Goal: Information Seeking & Learning: Check status

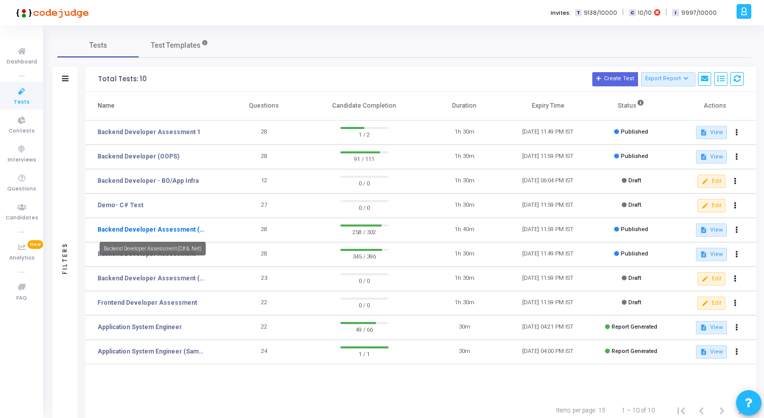
click at [170, 228] on link "Backend Developer Assessment (C# & .Net)" at bounding box center [152, 229] width 109 height 9
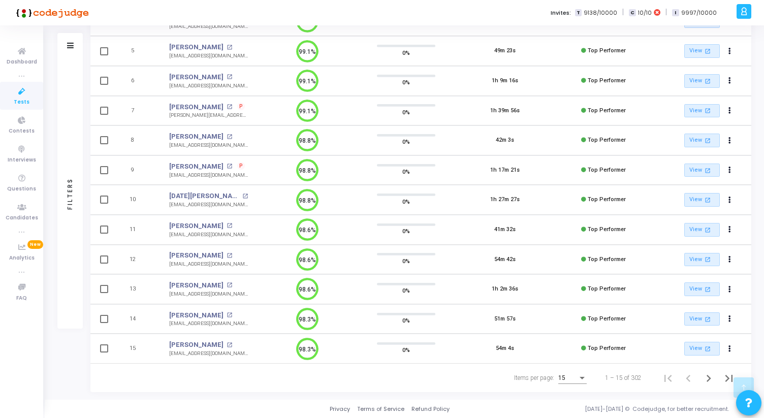
click at [569, 378] on div "15" at bounding box center [567, 378] width 19 height 7
click at [569, 371] on span "50" at bounding box center [573, 372] width 28 height 18
click at [705, 376] on icon "Next page" at bounding box center [709, 378] width 14 height 14
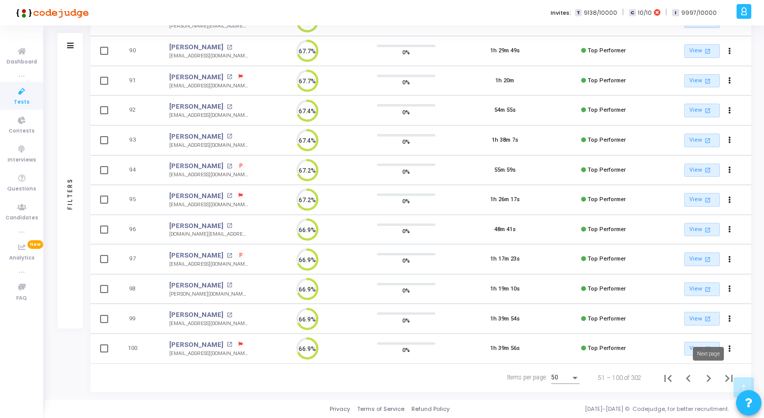
click at [704, 377] on icon "Next page" at bounding box center [709, 378] width 14 height 14
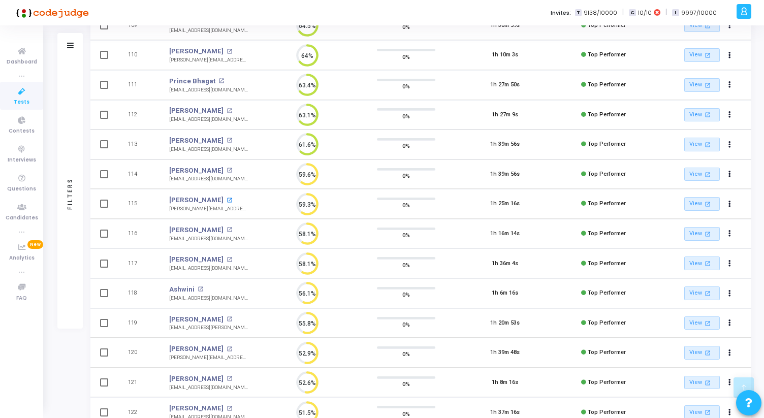
click at [227, 201] on mat-icon "open_in_new" at bounding box center [230, 201] width 6 height 6
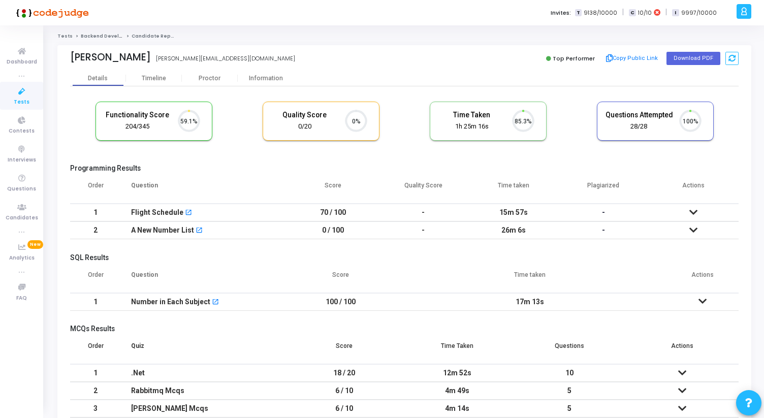
scroll to position [5, 5]
click at [256, 75] on div "Information" at bounding box center [266, 79] width 56 height 8
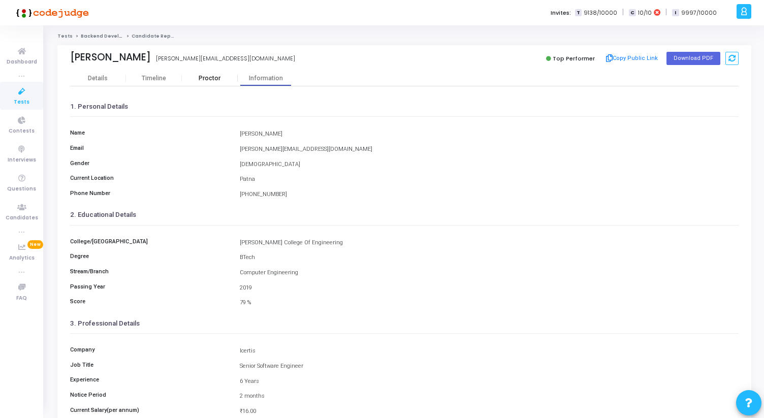
click at [203, 79] on div "Proctor" at bounding box center [210, 79] width 56 height 8
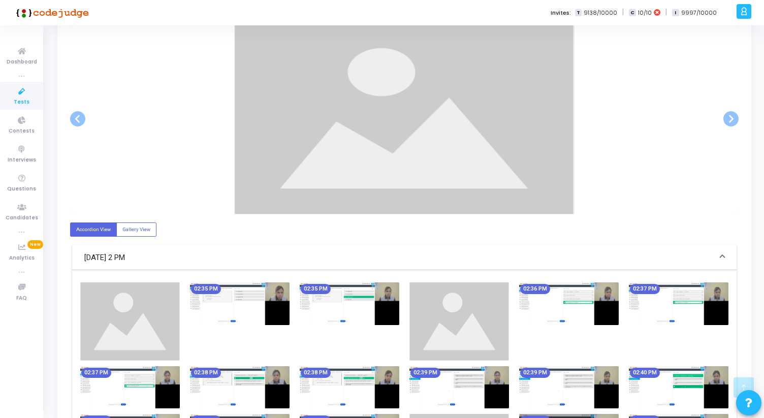
scroll to position [211, 0]
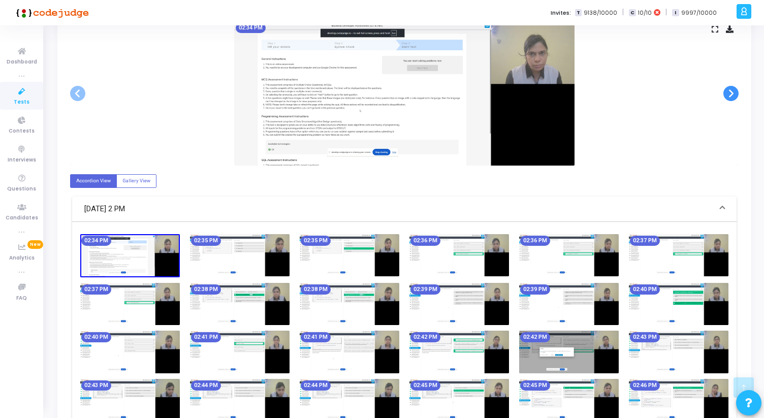
click at [733, 96] on span at bounding box center [730, 93] width 15 height 15
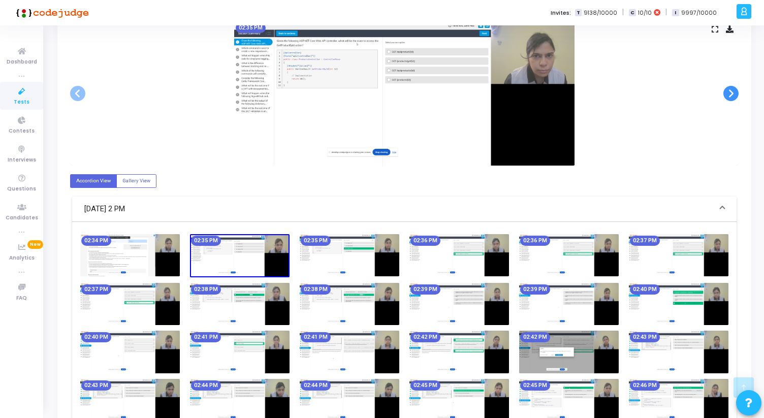
click at [733, 96] on span at bounding box center [730, 93] width 15 height 15
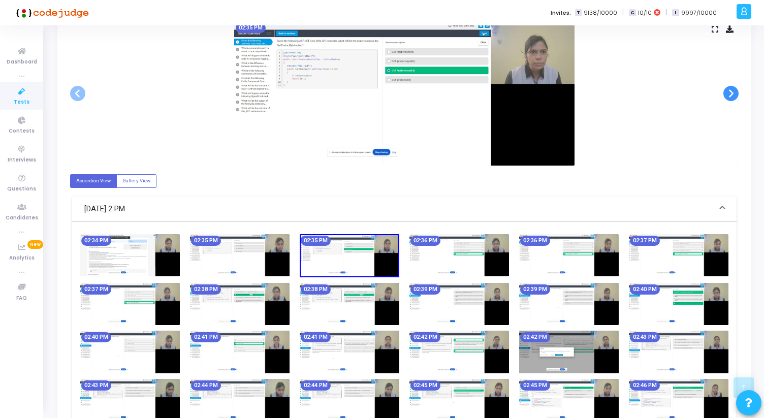
click at [733, 96] on span at bounding box center [730, 93] width 15 height 15
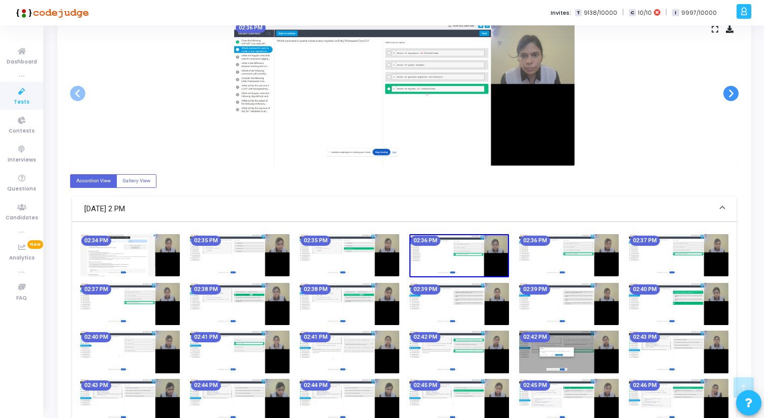
click at [733, 96] on span at bounding box center [730, 93] width 15 height 15
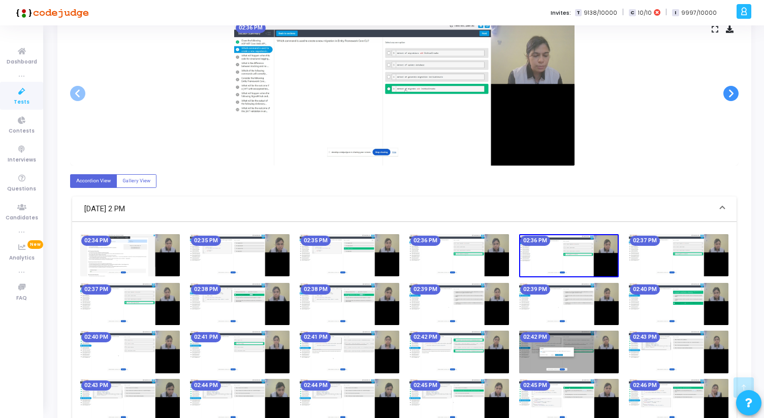
click at [733, 96] on span at bounding box center [730, 93] width 15 height 15
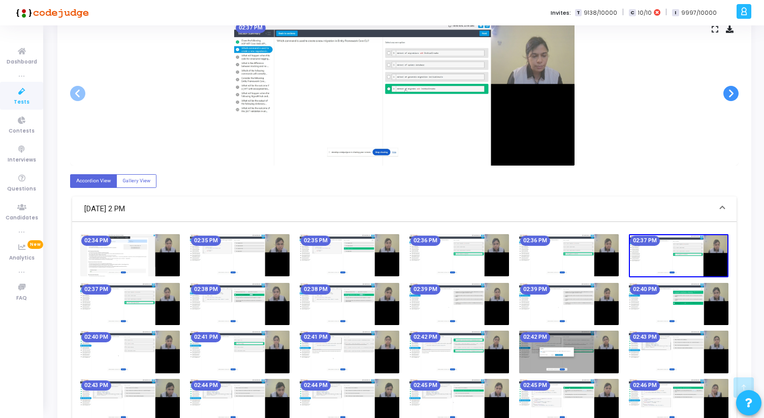
click at [733, 96] on span at bounding box center [730, 93] width 15 height 15
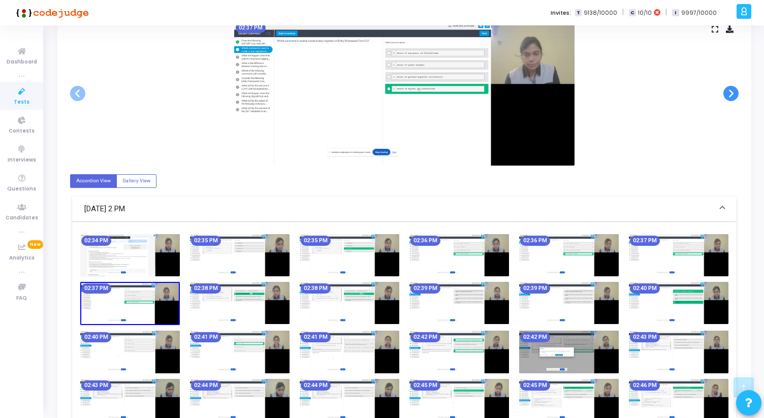
click at [733, 96] on span at bounding box center [730, 93] width 15 height 15
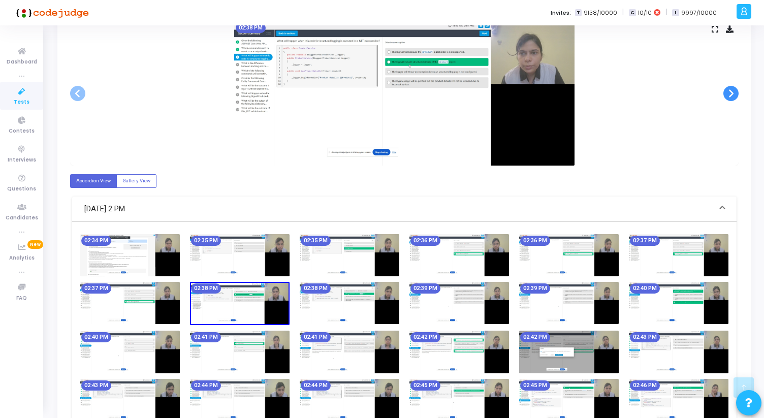
click at [733, 96] on span at bounding box center [730, 93] width 15 height 15
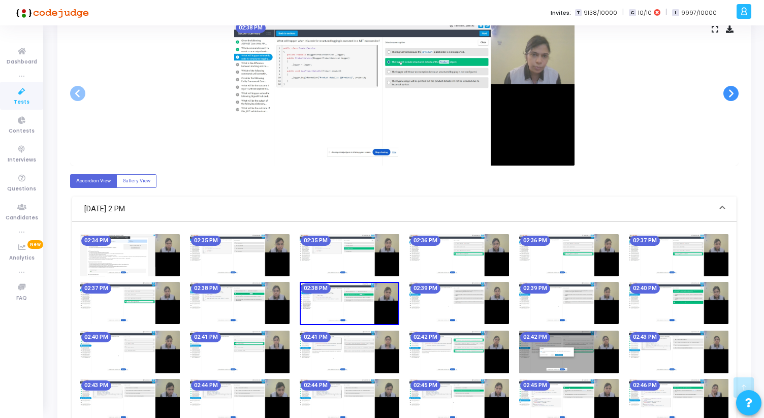
click at [733, 96] on span at bounding box center [730, 93] width 15 height 15
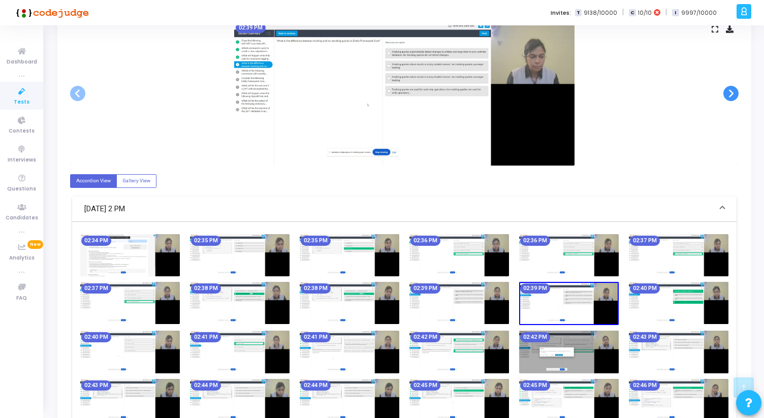
click at [733, 96] on span at bounding box center [730, 93] width 15 height 15
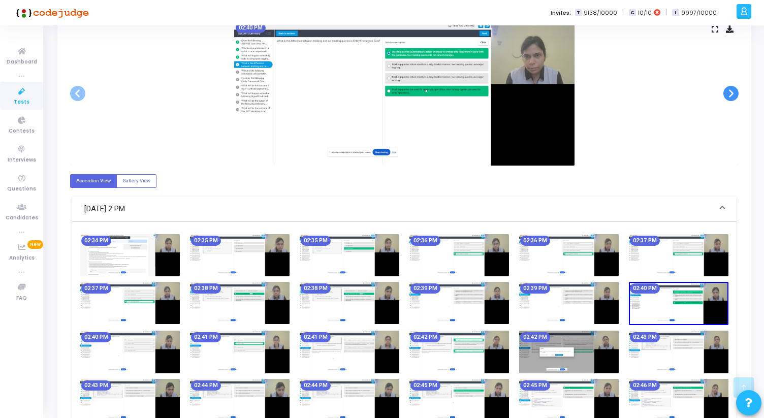
click at [733, 96] on span at bounding box center [730, 93] width 15 height 15
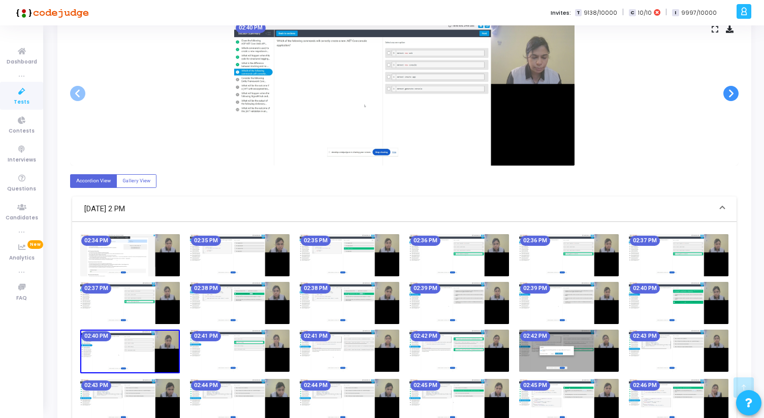
click at [733, 96] on span at bounding box center [730, 93] width 15 height 15
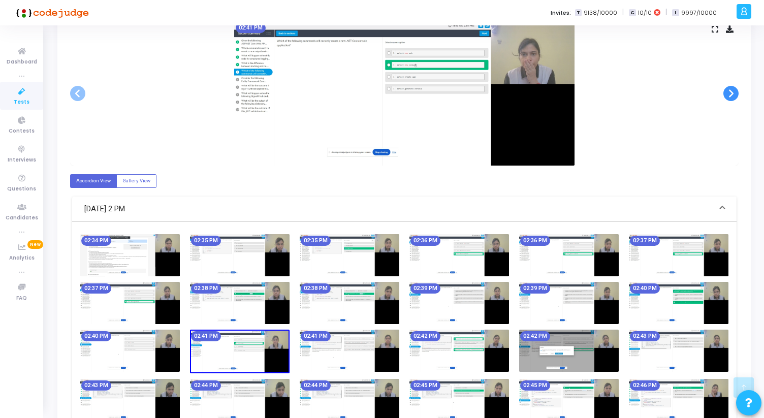
click at [733, 96] on span at bounding box center [730, 93] width 15 height 15
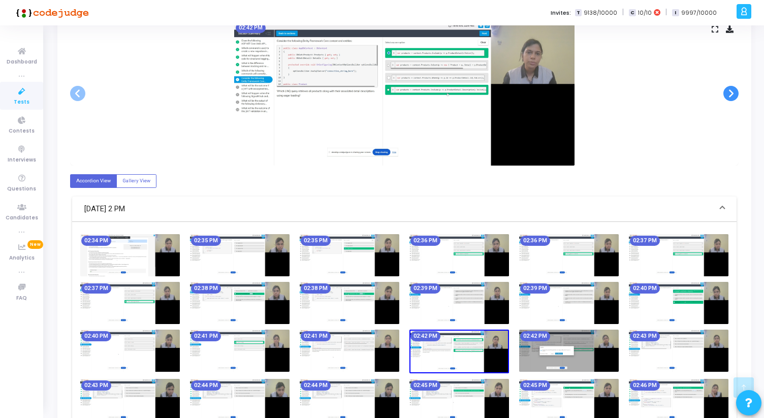
click at [733, 96] on span at bounding box center [730, 93] width 15 height 15
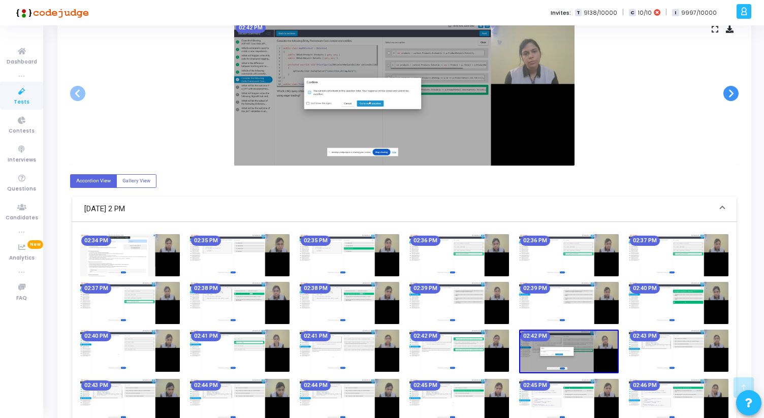
click at [733, 96] on span at bounding box center [730, 93] width 15 height 15
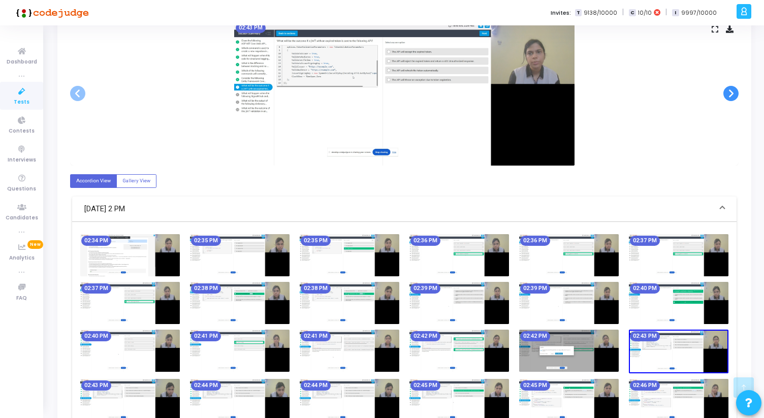
click at [733, 96] on span at bounding box center [730, 93] width 15 height 15
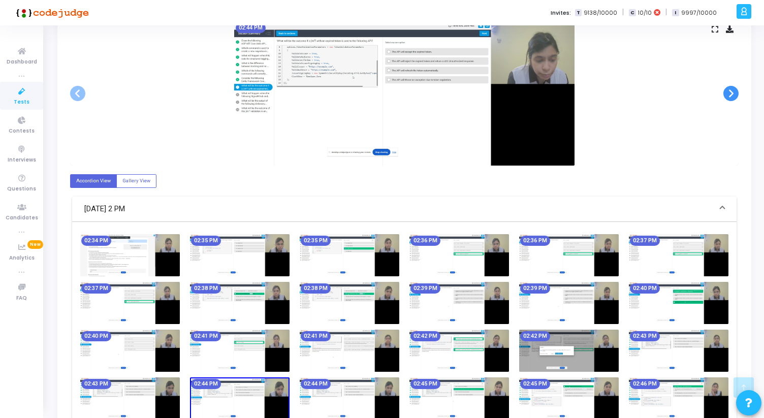
click at [733, 96] on span at bounding box center [730, 93] width 15 height 15
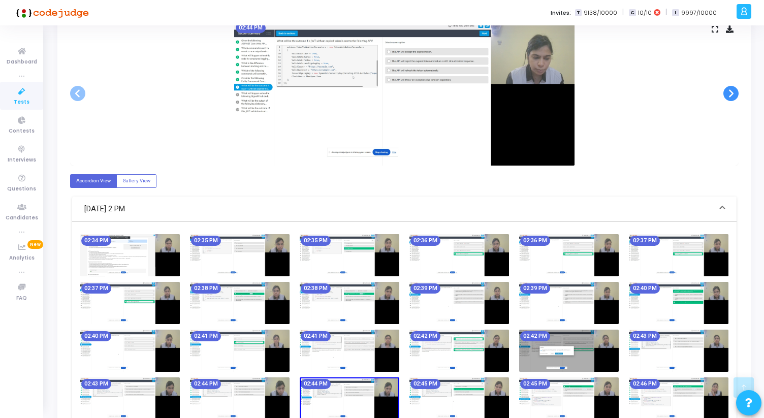
click at [733, 96] on span at bounding box center [730, 93] width 15 height 15
